Goal: Task Accomplishment & Management: Use online tool/utility

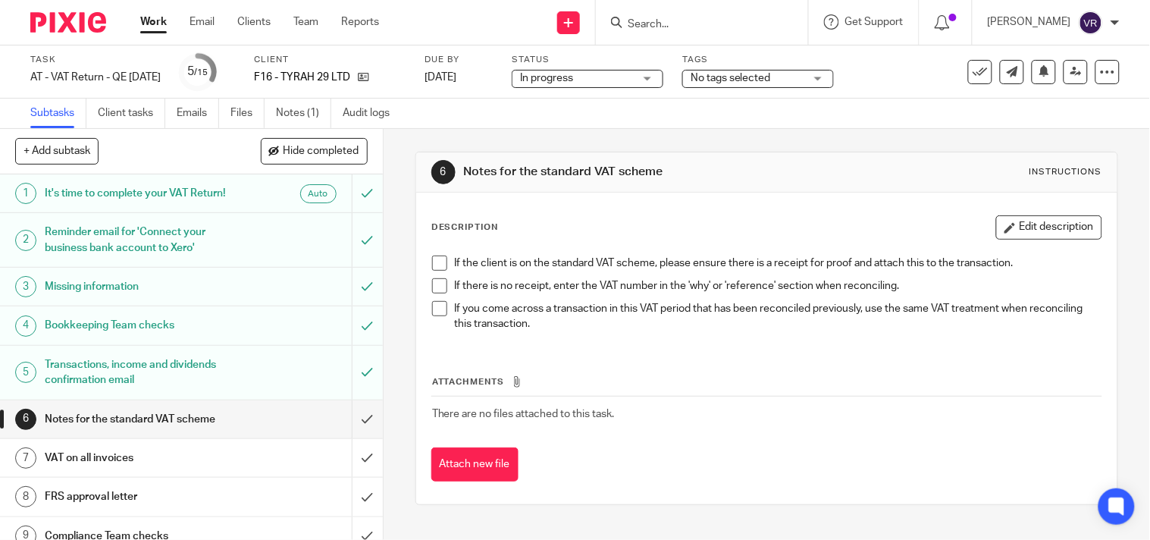
click at [437, 268] on span at bounding box center [439, 263] width 15 height 15
click at [437, 284] on span at bounding box center [439, 285] width 15 height 15
click at [438, 309] on span at bounding box center [439, 308] width 15 height 15
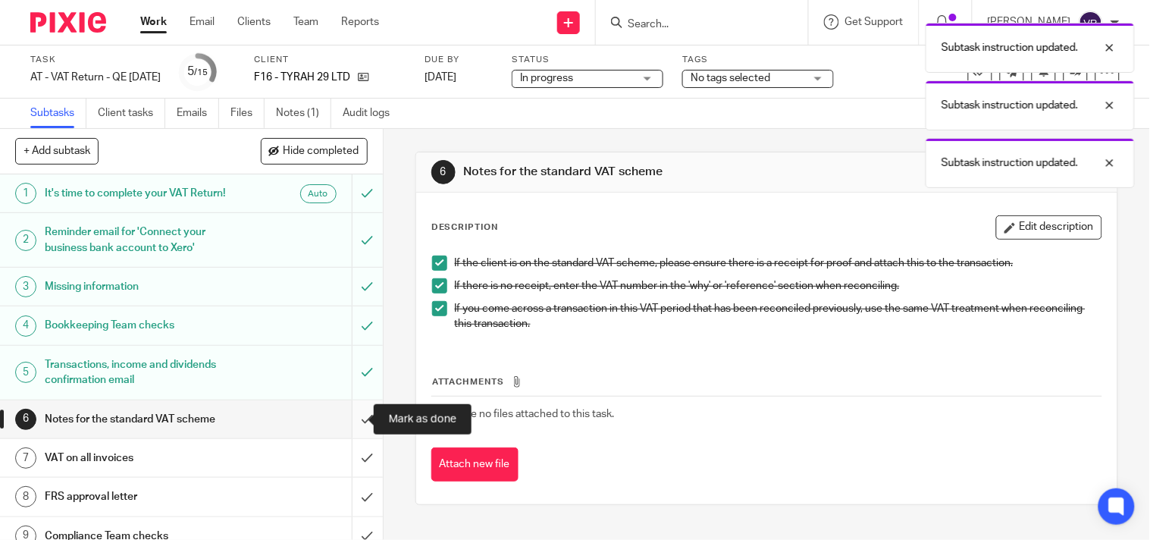
click at [356, 422] on input "submit" at bounding box center [191, 419] width 383 height 38
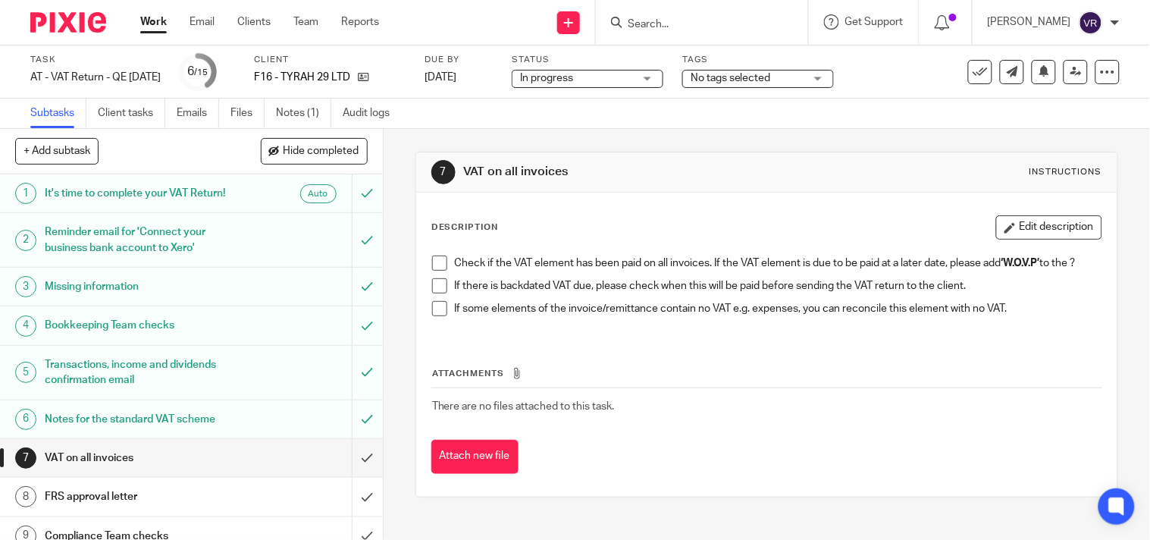
click at [434, 268] on span at bounding box center [439, 263] width 15 height 15
click at [434, 293] on span at bounding box center [439, 285] width 15 height 15
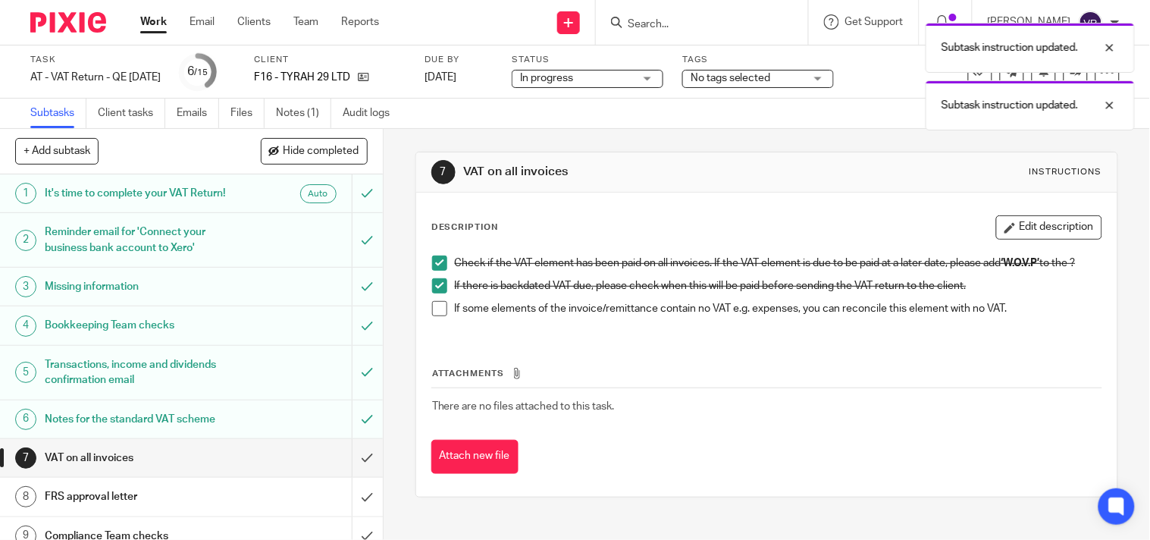
click at [435, 313] on span at bounding box center [439, 308] width 15 height 15
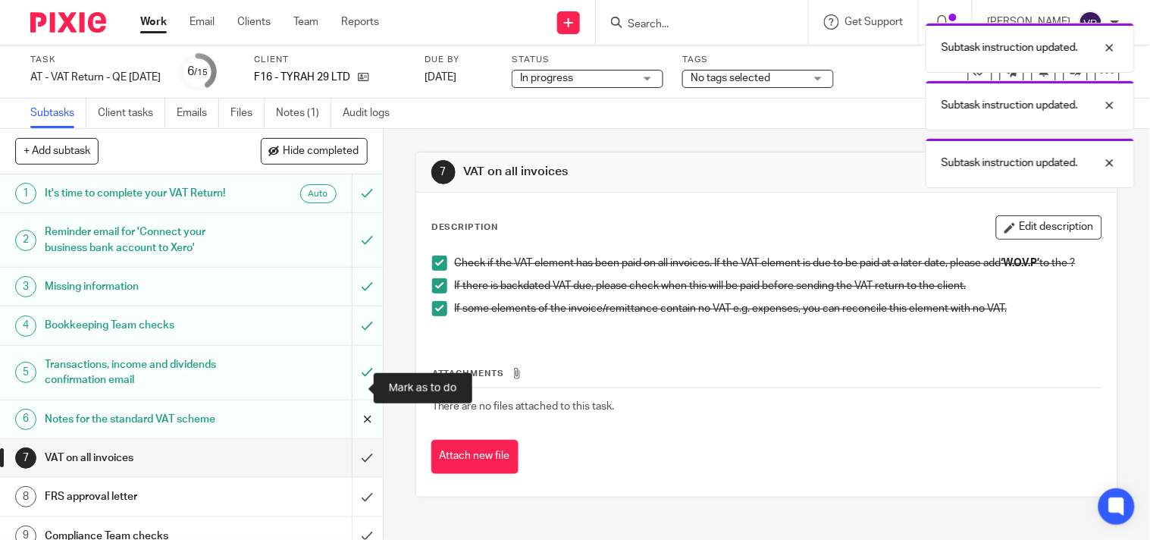
scroll to position [84, 0]
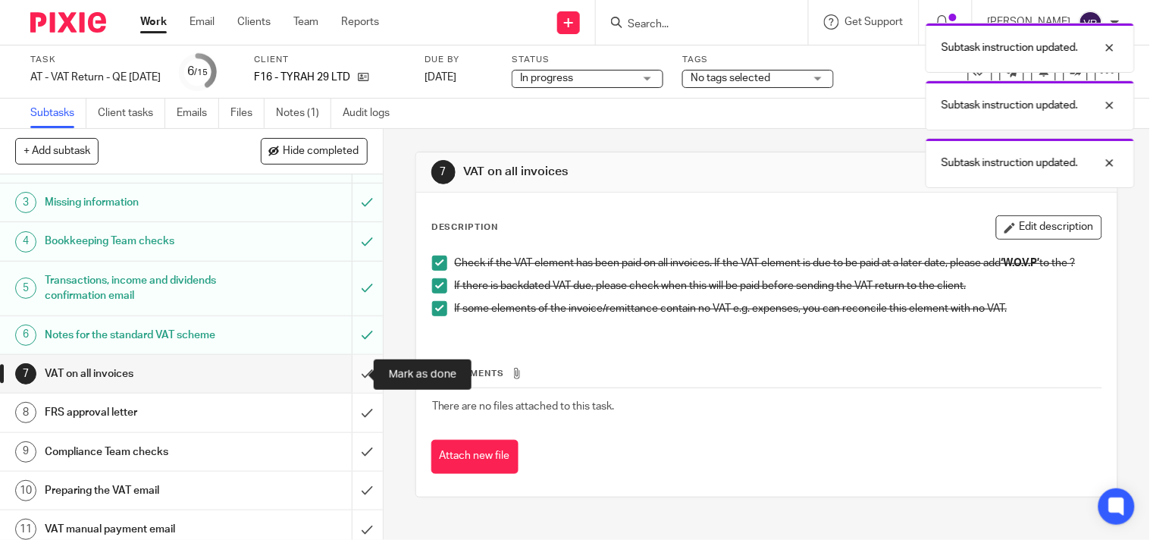
click at [354, 380] on input "submit" at bounding box center [191, 374] width 383 height 38
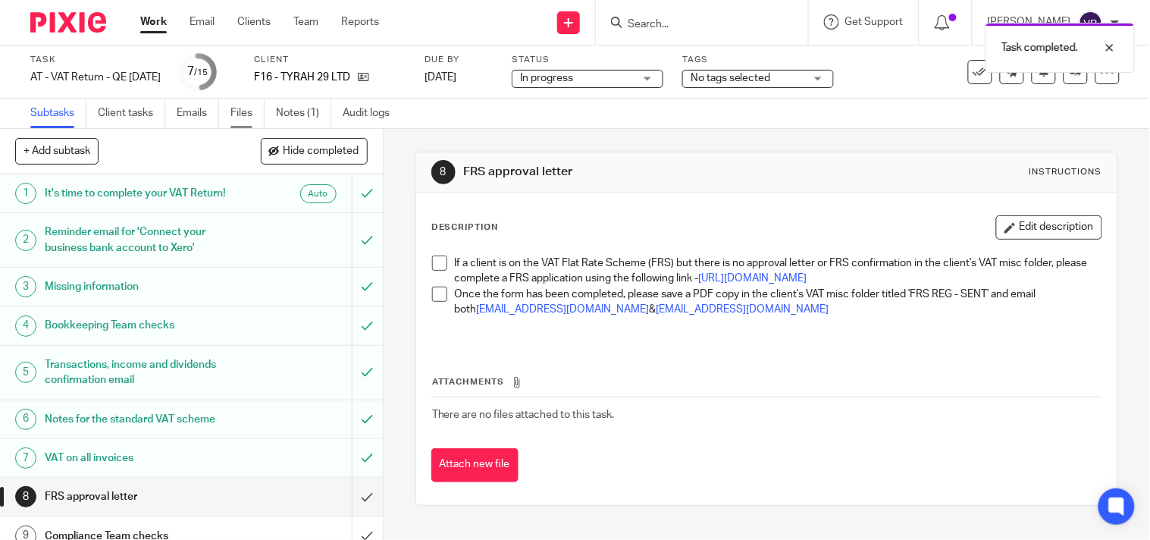
click at [234, 117] on link "Files" at bounding box center [248, 114] width 34 height 30
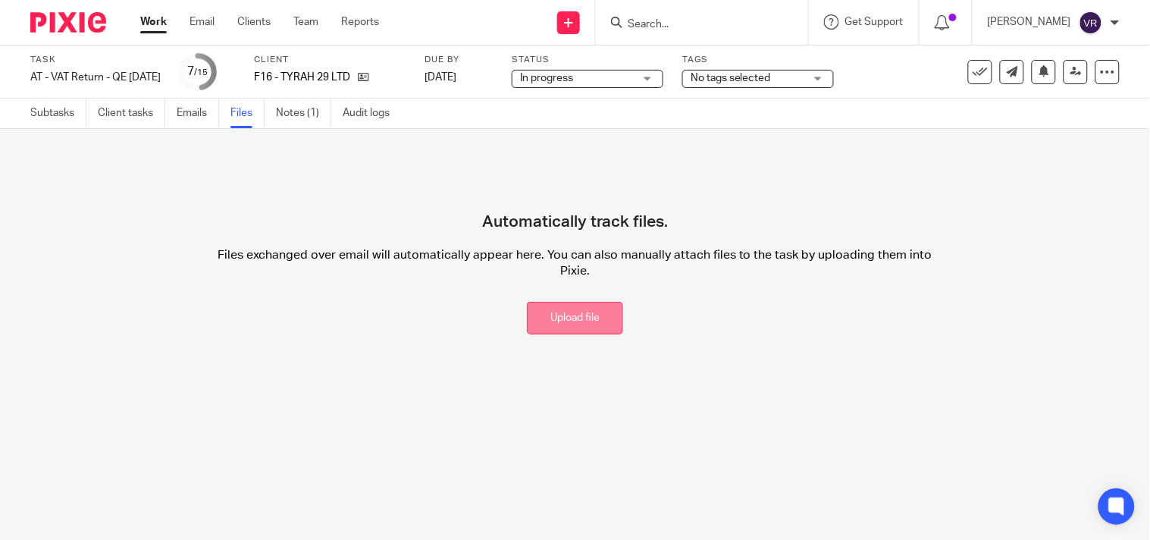
click at [594, 325] on button "Upload file" at bounding box center [575, 318] width 96 height 33
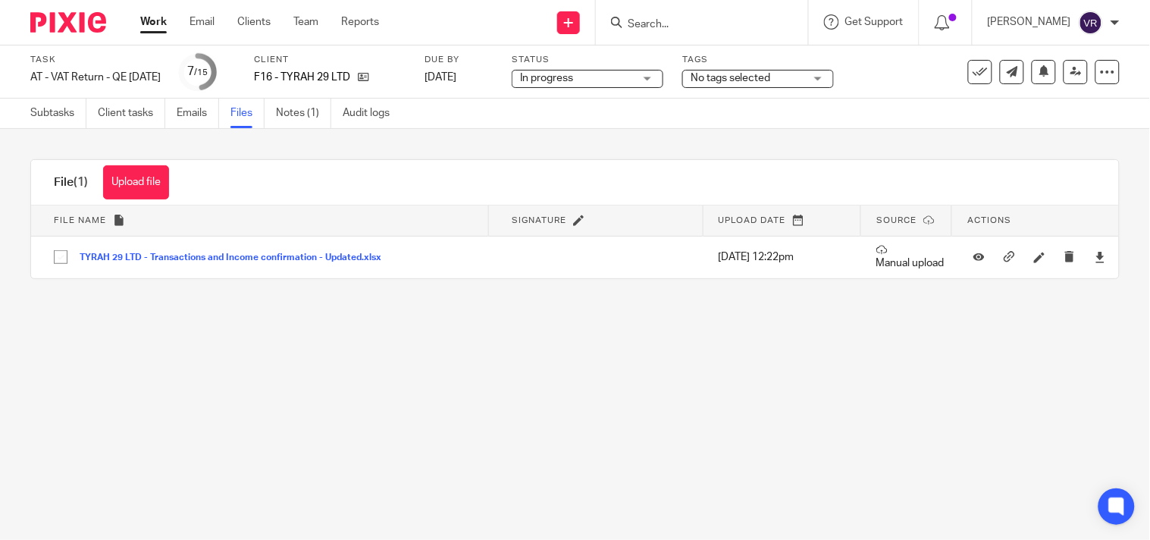
click at [906, 428] on main "Task AT - VAT Return - QE [DATE] Save AT - VAT Return - QE [DATE] 7 /15 Client …" at bounding box center [575, 270] width 1150 height 540
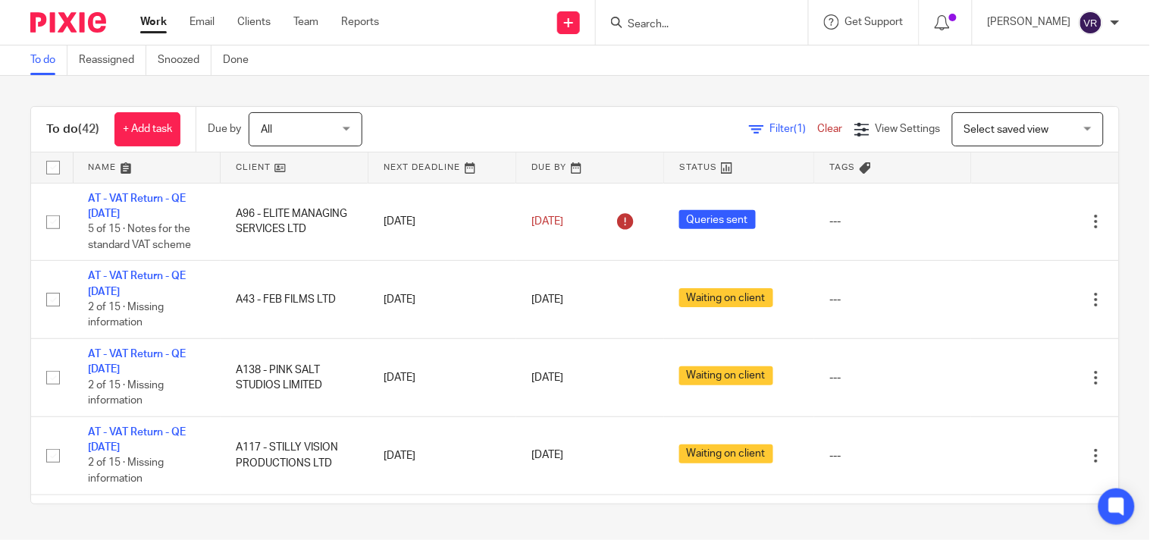
click at [513, 96] on div "To do (42) + Add task Due by All All [DATE] [DATE] This week Next week This mon…" at bounding box center [575, 305] width 1150 height 459
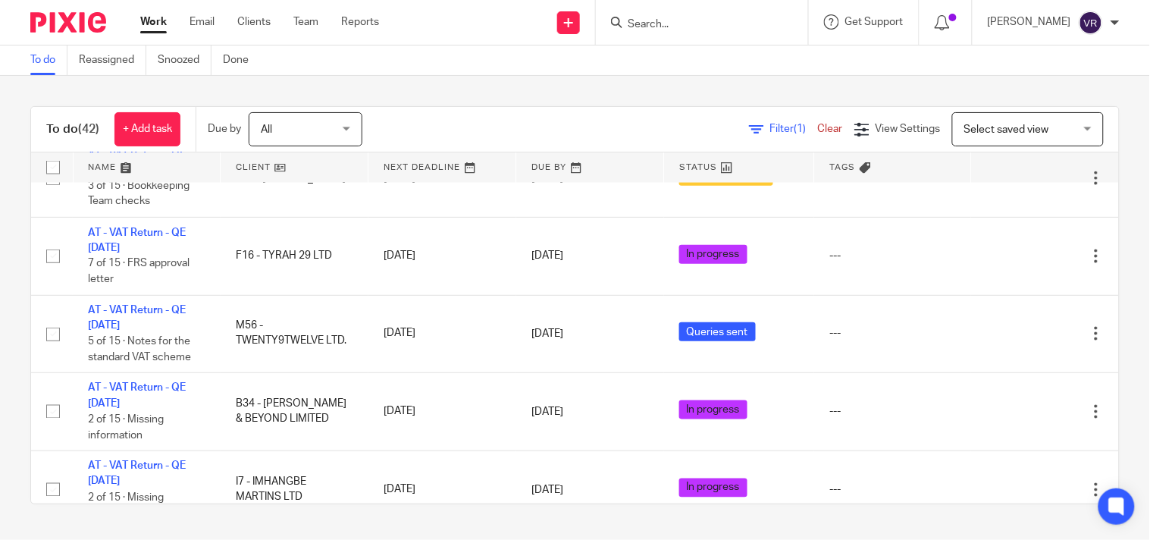
scroll to position [673, 0]
